Goal: Task Accomplishment & Management: Manage account settings

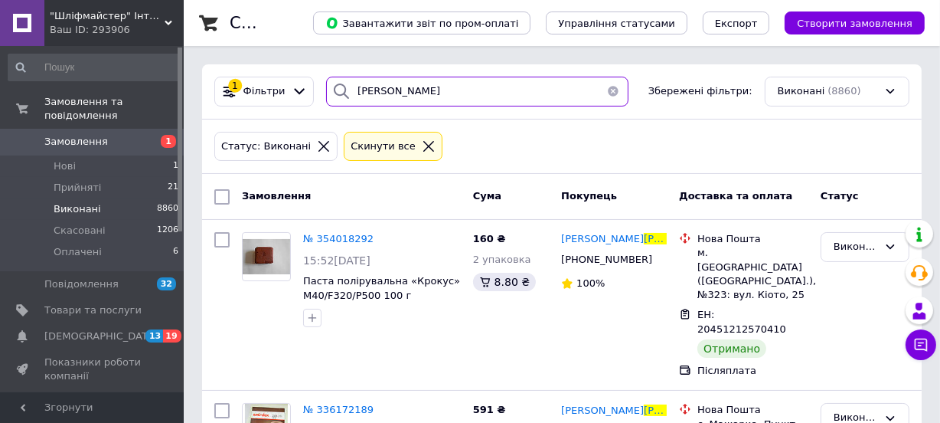
click at [421, 94] on input "[PERSON_NAME]" at bounding box center [477, 92] width 302 height 30
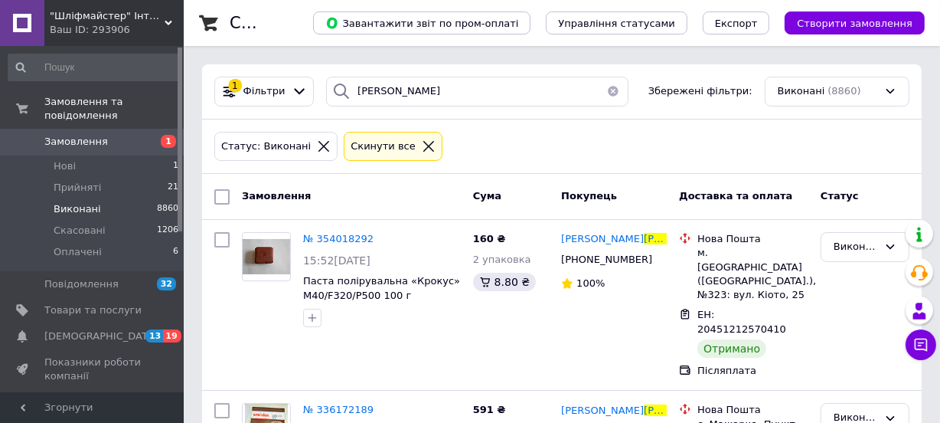
click at [606, 87] on button "button" at bounding box center [613, 92] width 31 height 30
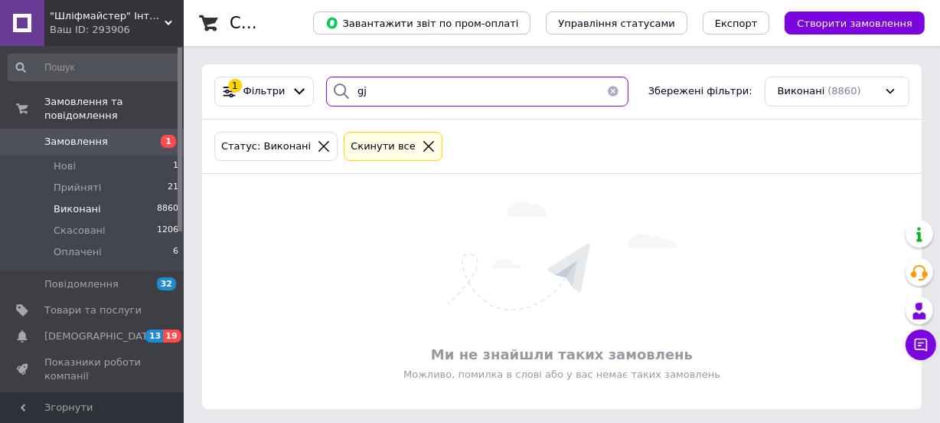
type input "g"
type input "п"
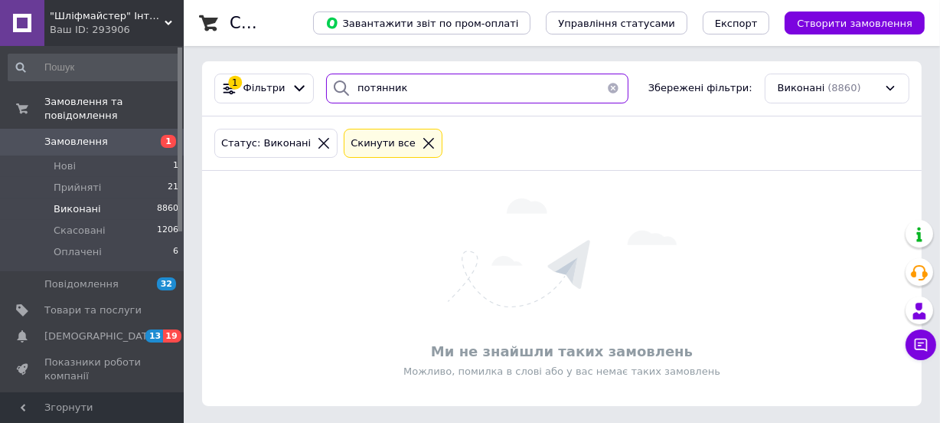
scroll to position [4, 0]
type input "потянник"
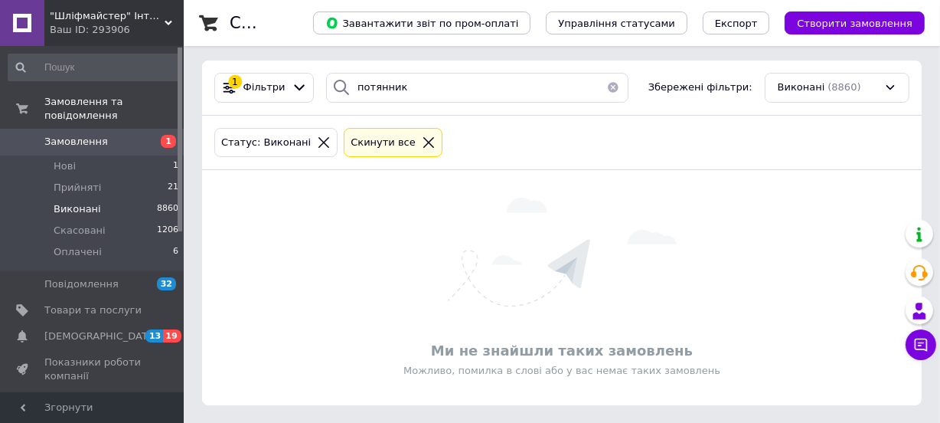
click at [765, 292] on div "Ми не знайшли таких замовлень Можливо, помилка в слові або у вас немає таких за…" at bounding box center [562, 287] width 720 height 204
